Goal: Task Accomplishment & Management: Use online tool/utility

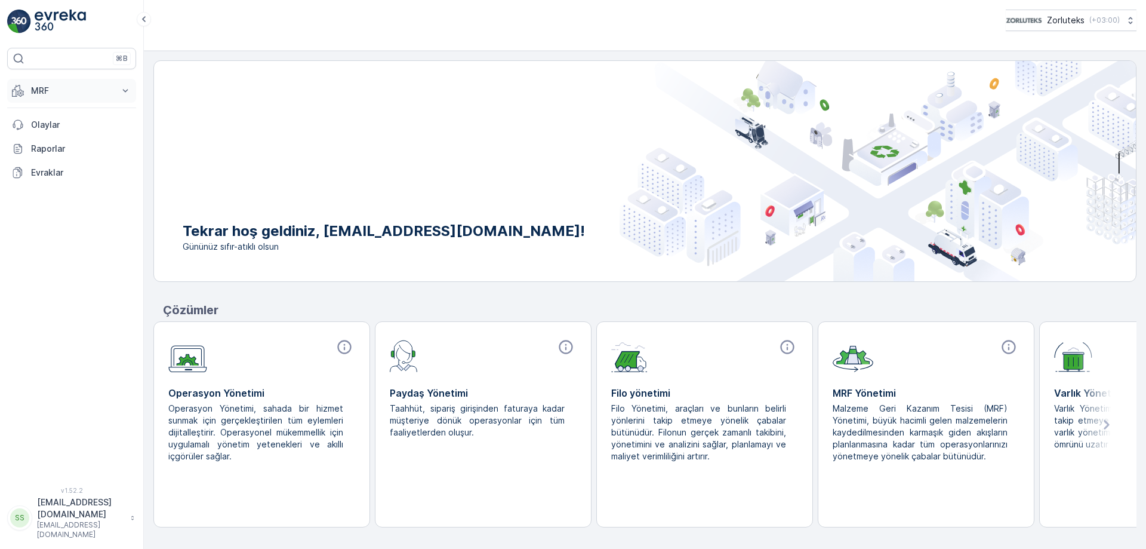
click at [128, 90] on icon at bounding box center [125, 91] width 12 height 12
click at [40, 127] on p "Gelen" at bounding box center [42, 128] width 24 height 12
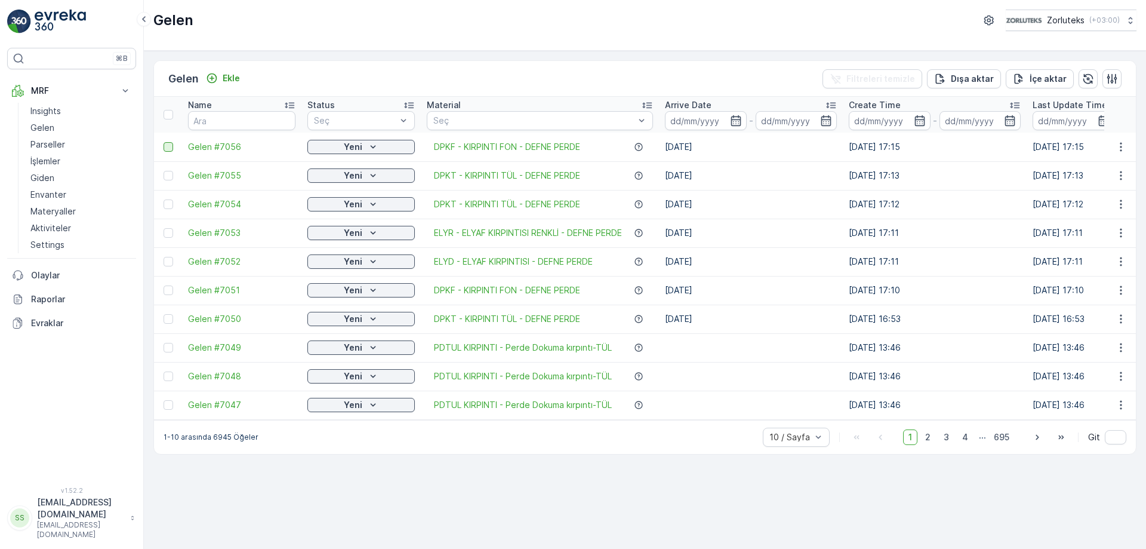
click at [166, 147] on div at bounding box center [169, 147] width 10 height 10
click at [164, 142] on input "checkbox" at bounding box center [164, 142] width 0 height 0
click at [1032, 82] on p "QR'ı yazdır" at bounding box center [1032, 79] width 45 height 12
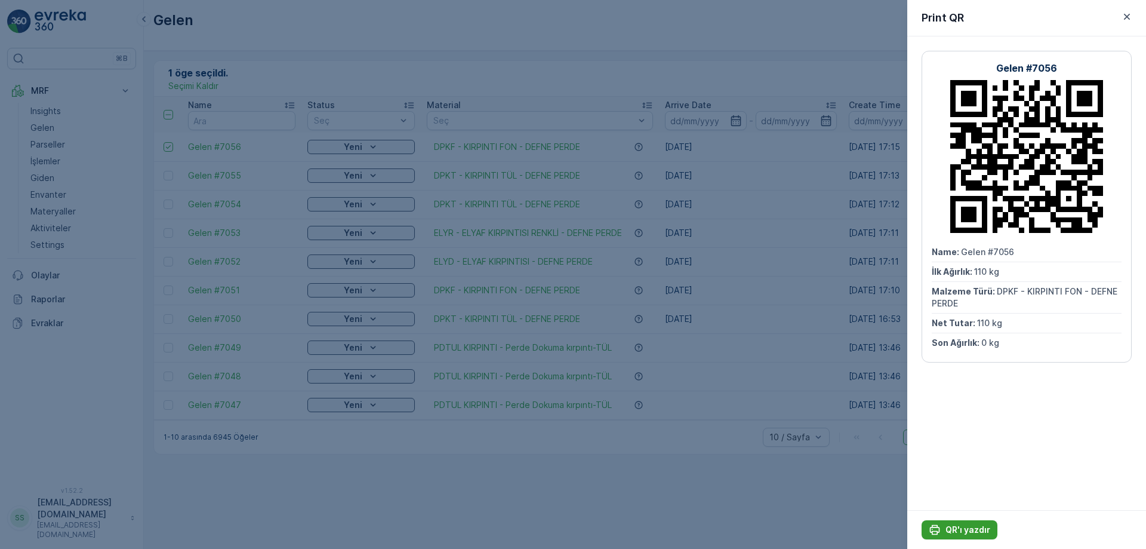
click at [958, 528] on p "QR'ı yazdır" at bounding box center [968, 530] width 45 height 12
click at [1128, 18] on icon "button" at bounding box center [1127, 17] width 6 height 6
